Goal: Information Seeking & Learning: Learn about a topic

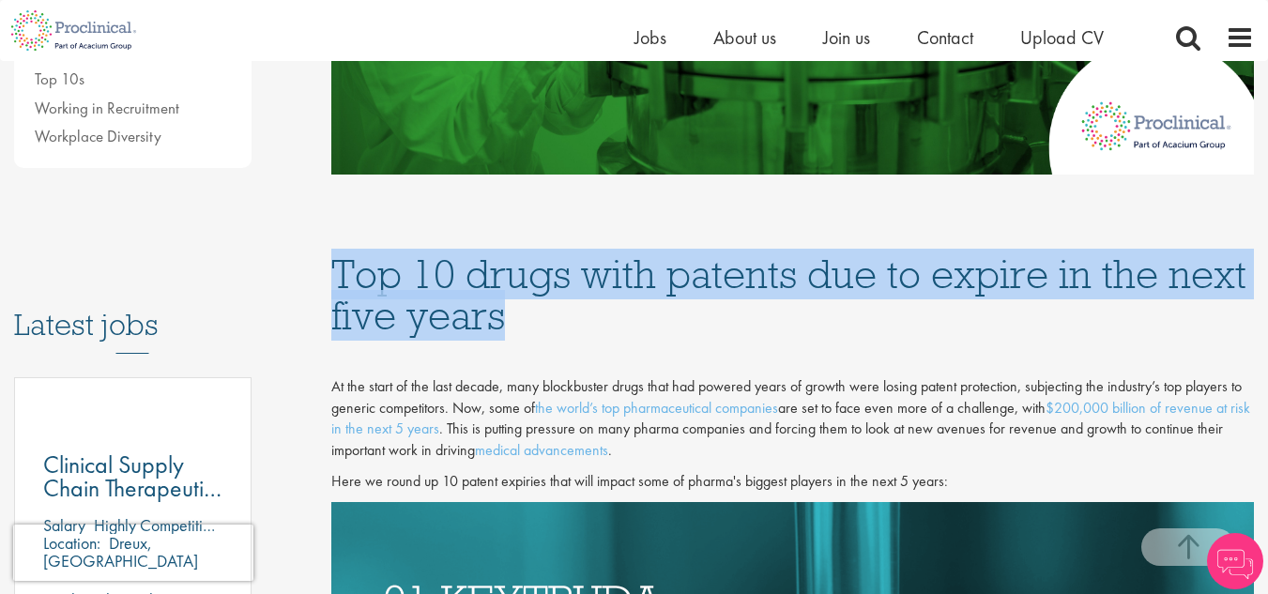
drag, startPoint x: 533, startPoint y: 315, endPoint x: 321, endPoint y: 268, distance: 217.3
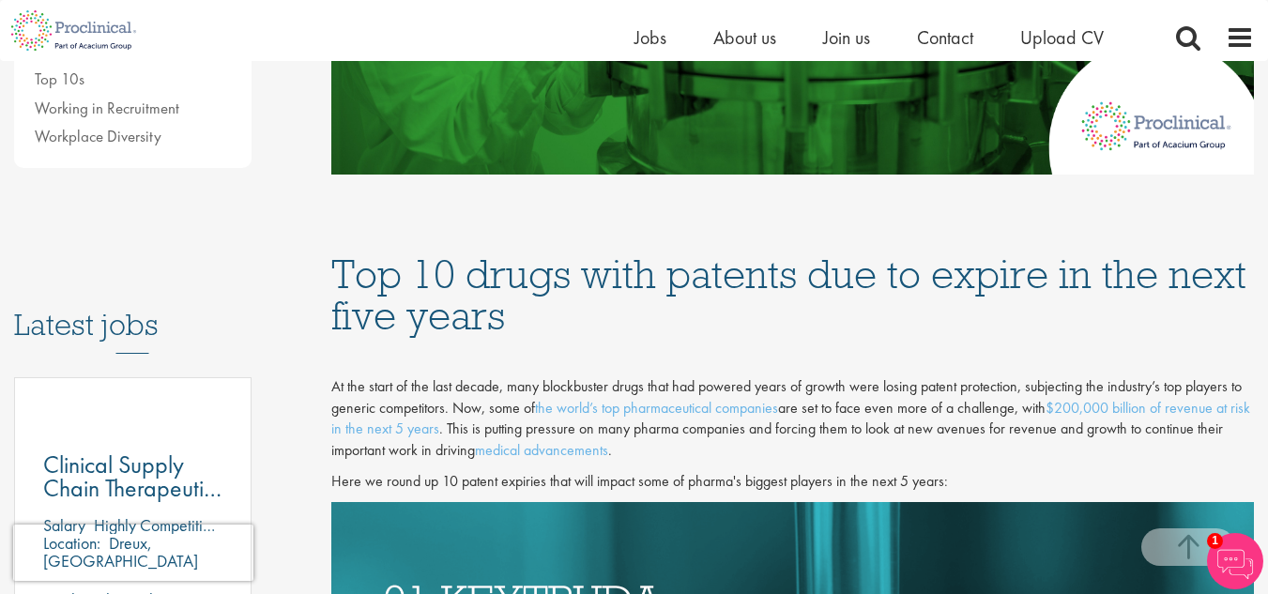
click at [577, 345] on p at bounding box center [792, 356] width 923 height 22
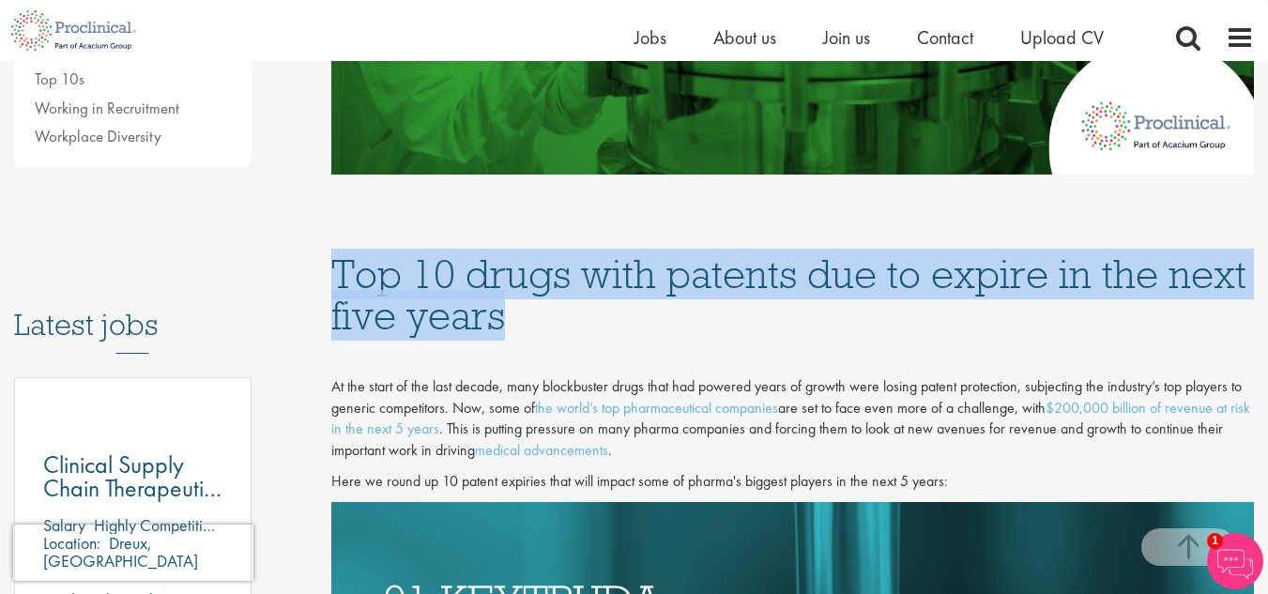
drag, startPoint x: 584, startPoint y: 329, endPoint x: 326, endPoint y: 286, distance: 261.6
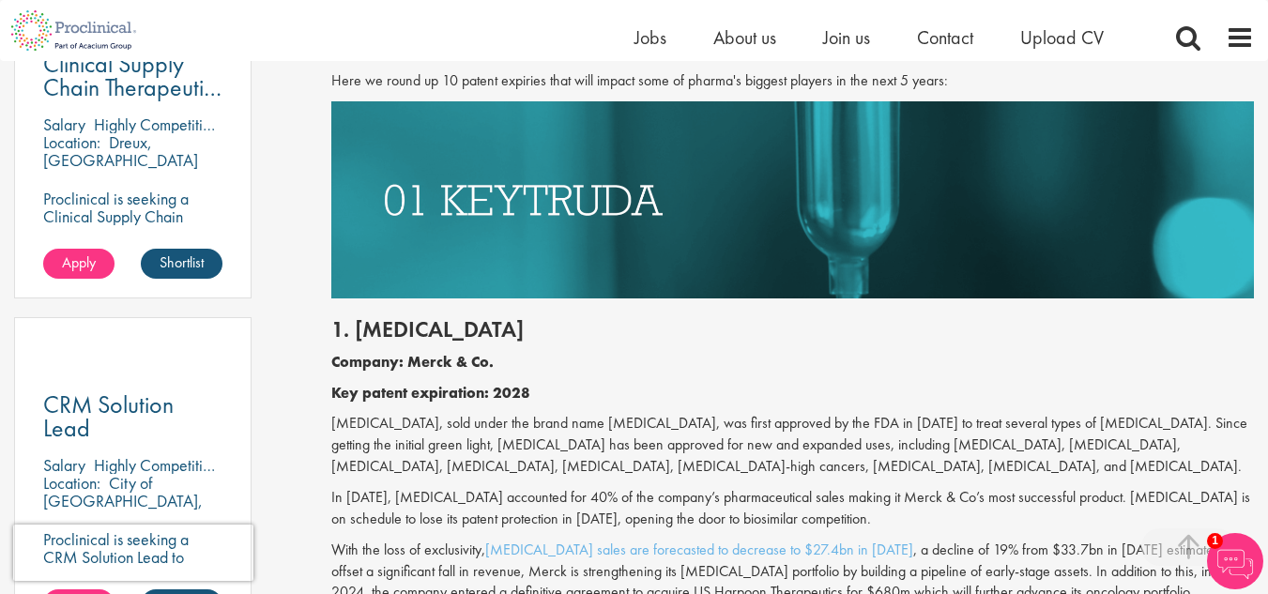
scroll to position [1314, 0]
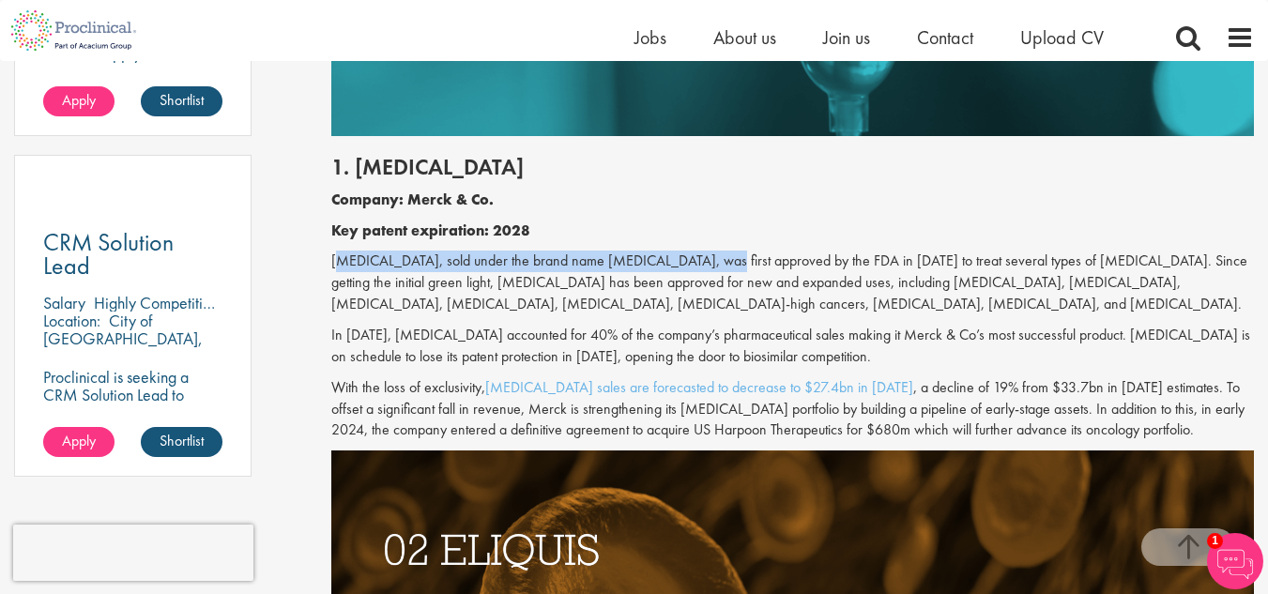
drag, startPoint x: 330, startPoint y: 262, endPoint x: 697, endPoint y: 267, distance: 366.2
click at [697, 267] on p "[MEDICAL_DATA], sold under the brand name [MEDICAL_DATA], was first approved by…" at bounding box center [792, 283] width 923 height 65
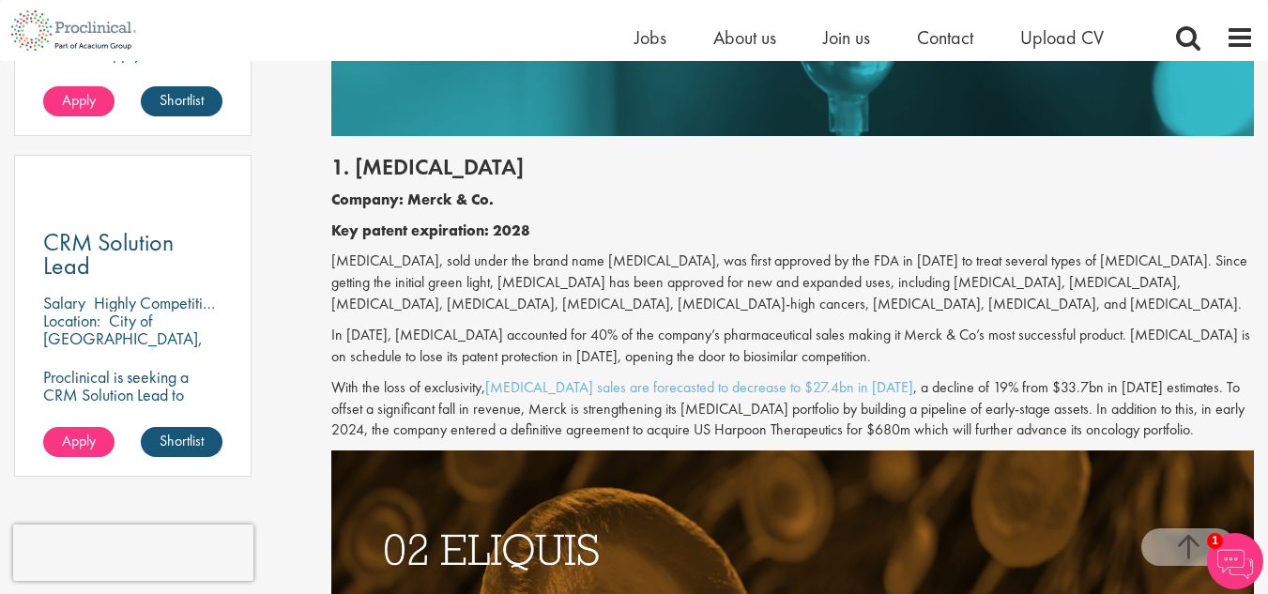
click at [606, 296] on p "[MEDICAL_DATA], sold under the brand name [MEDICAL_DATA], was first approved by…" at bounding box center [792, 283] width 923 height 65
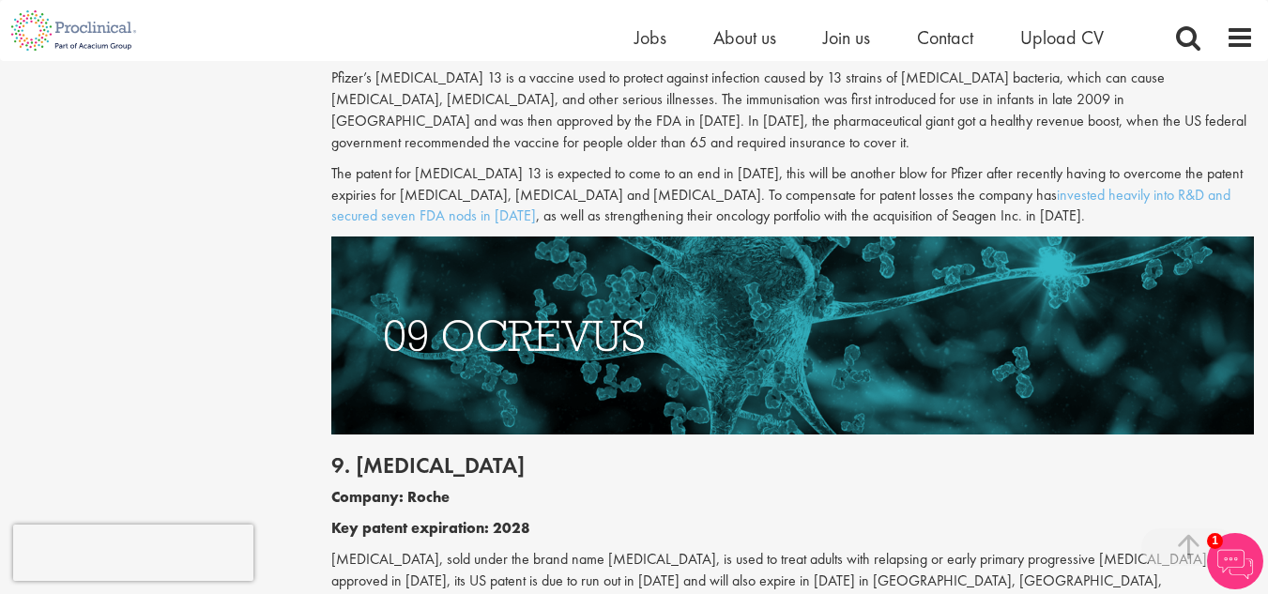
scroll to position [5070, 0]
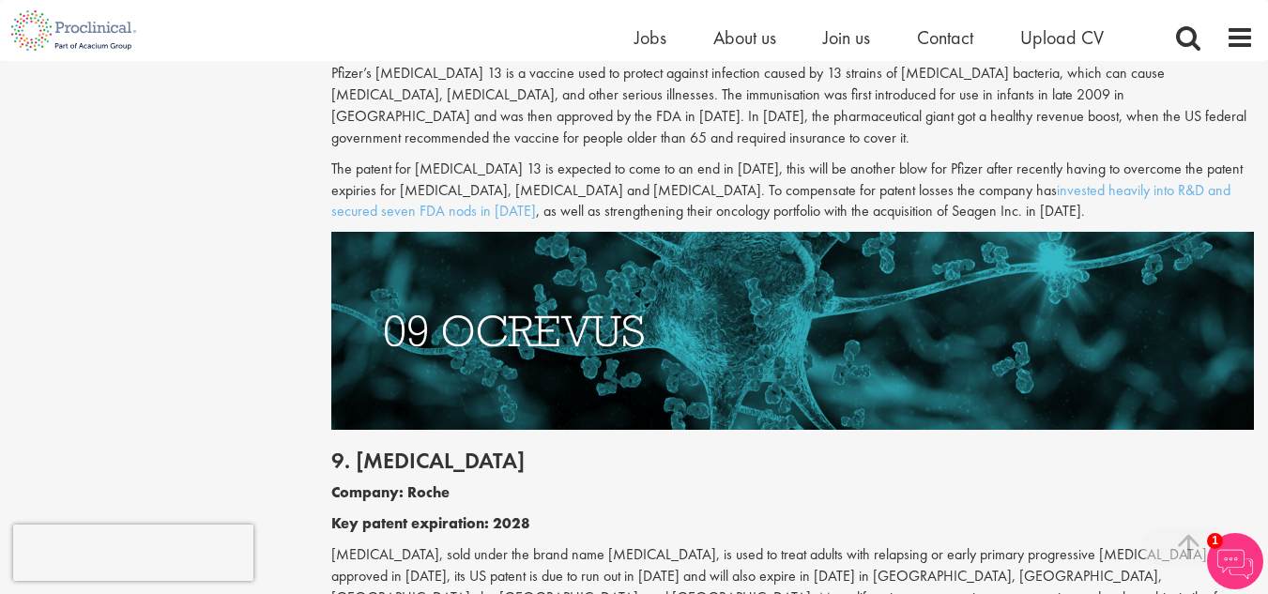
click at [862, 430] on div "9. [MEDICAL_DATA] Company: Roche Key patent expiration: 2028 [MEDICAL_DATA], so…" at bounding box center [792, 582] width 951 height 305
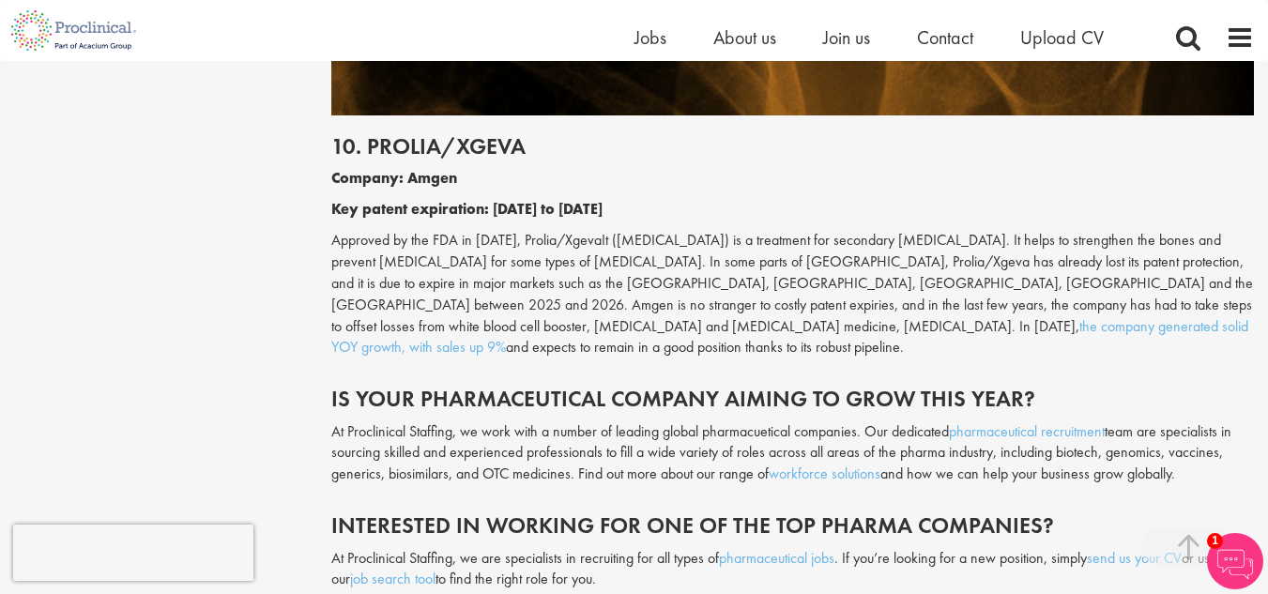
scroll to position [6008, 0]
